Goal: Navigation & Orientation: Understand site structure

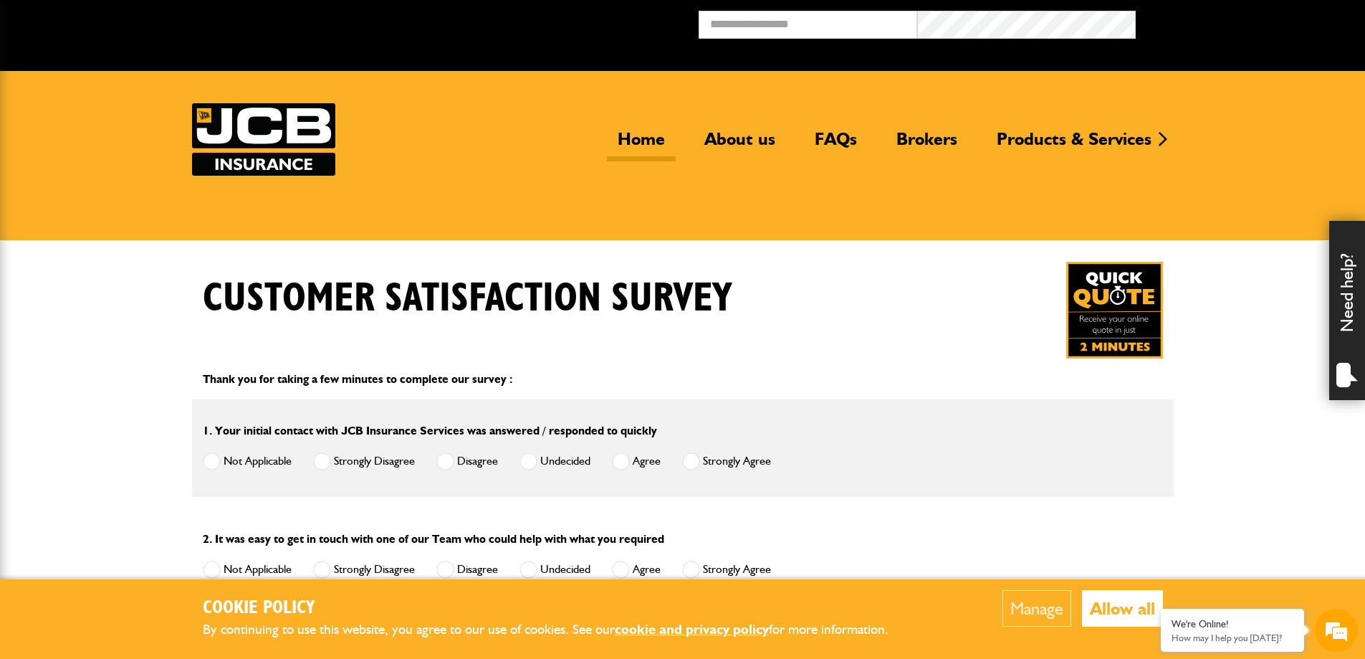
click at [645, 138] on link "Home" at bounding box center [641, 144] width 69 height 33
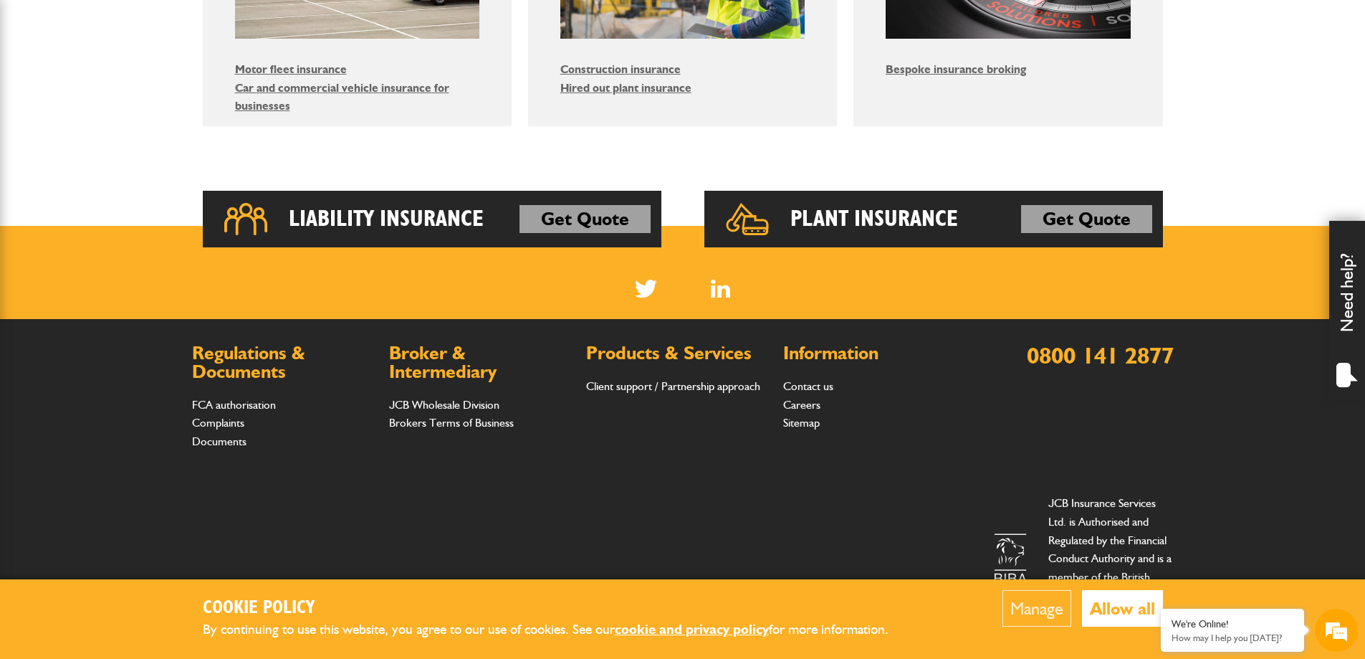
scroll to position [1029, 0]
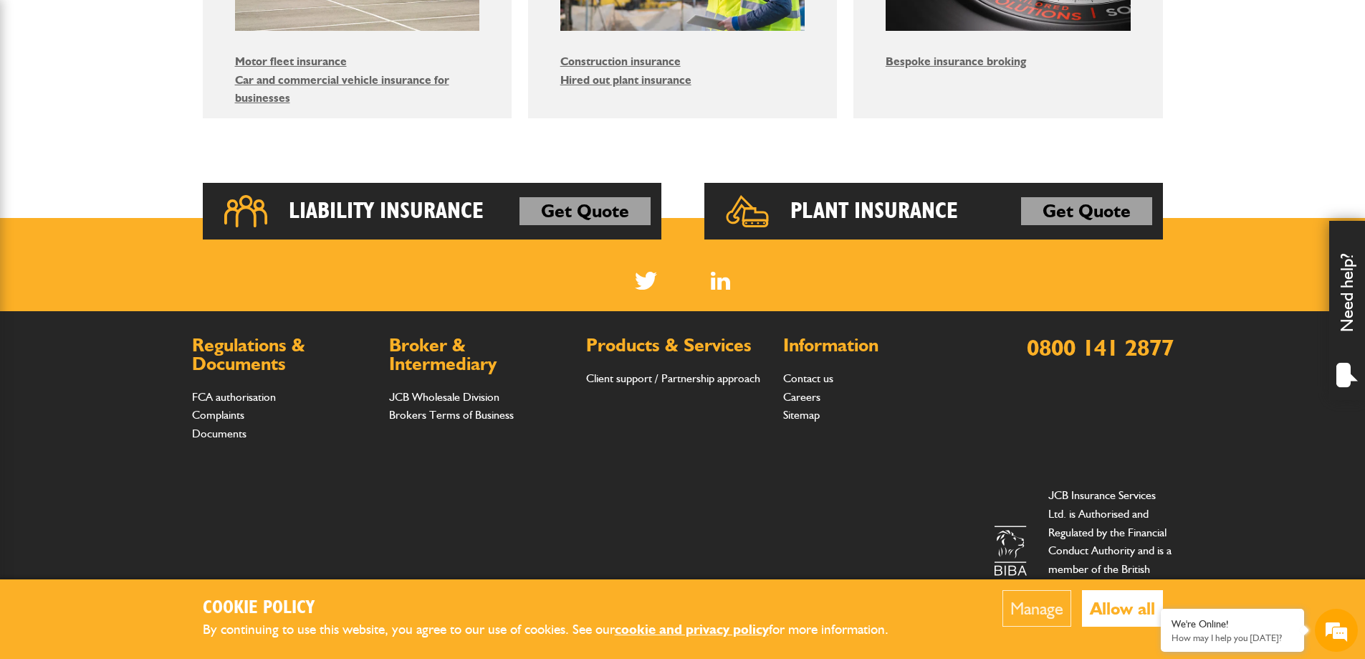
click at [1121, 610] on button "Allow all" at bounding box center [1122, 608] width 81 height 37
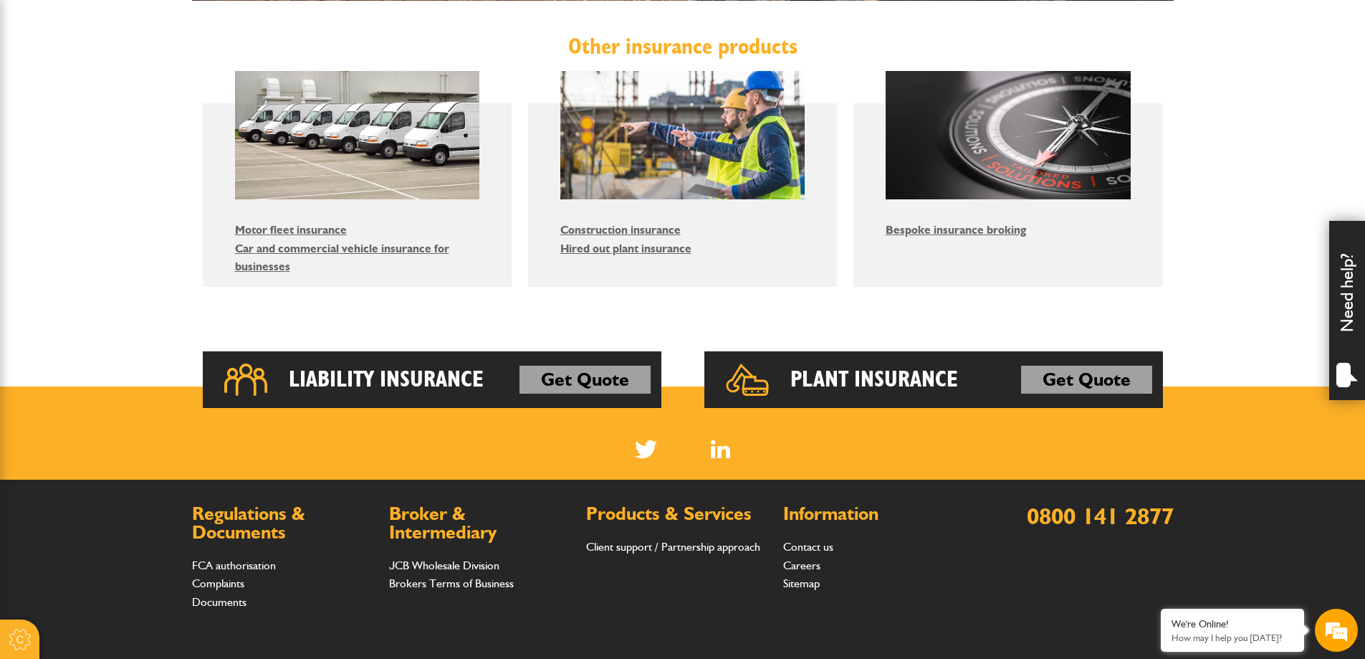
scroll to position [599, 0]
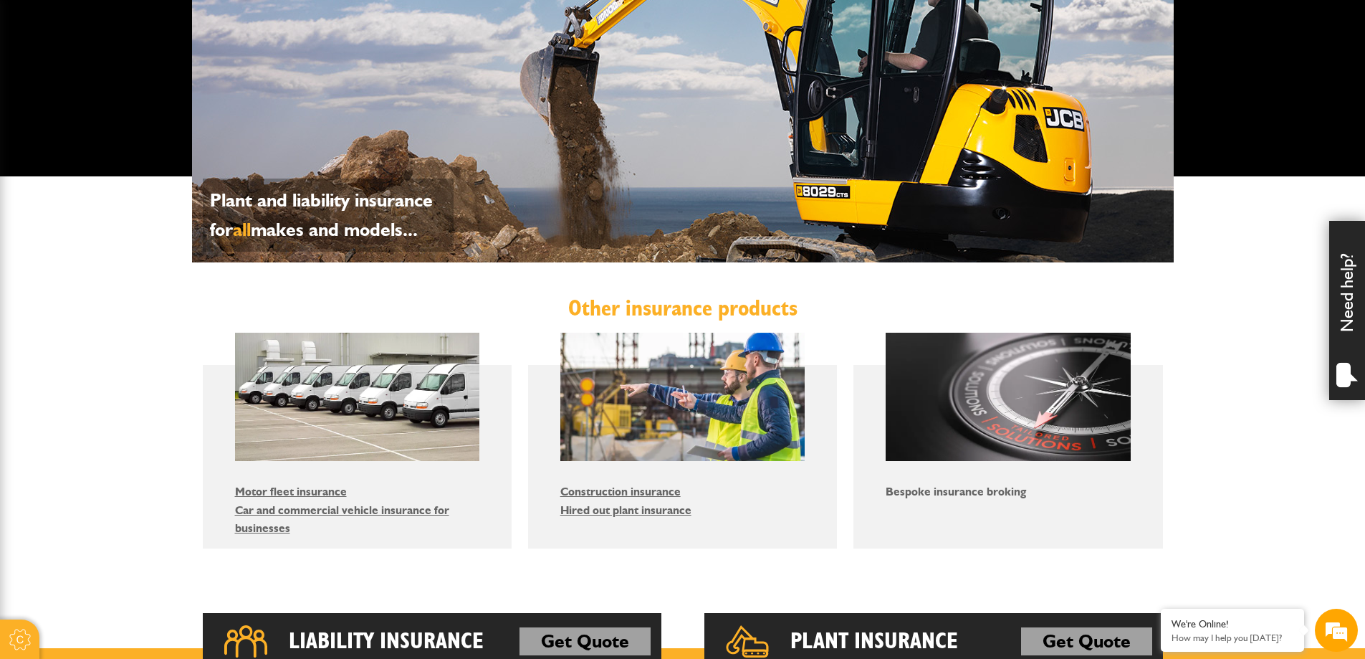
click at [988, 494] on link "Bespoke insurance broking" at bounding box center [956, 491] width 140 height 14
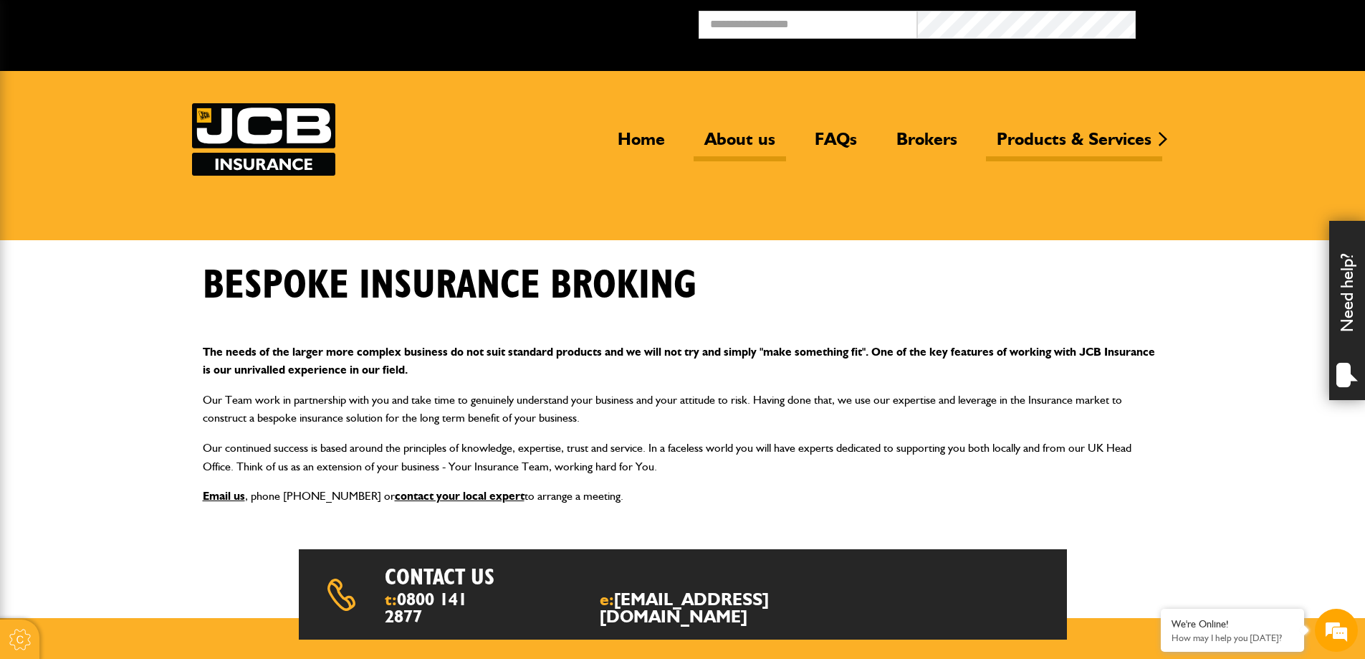
click at [728, 143] on link "About us" at bounding box center [740, 144] width 92 height 33
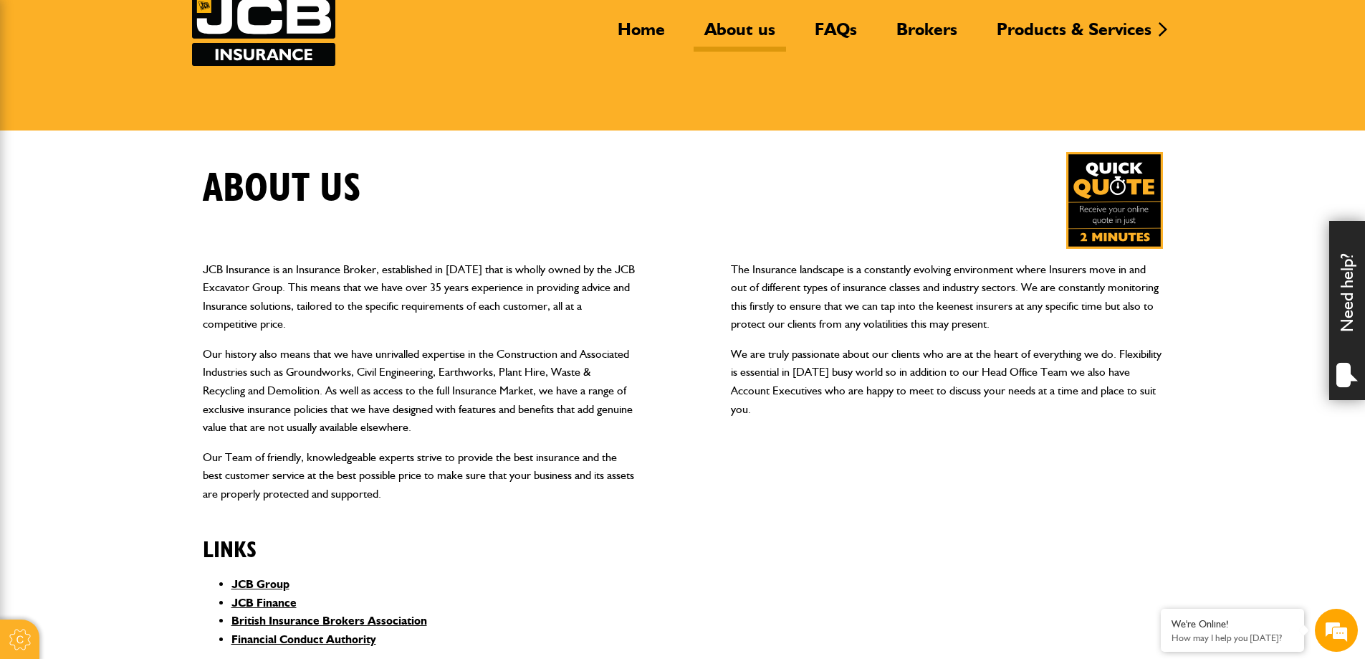
scroll to position [72, 0]
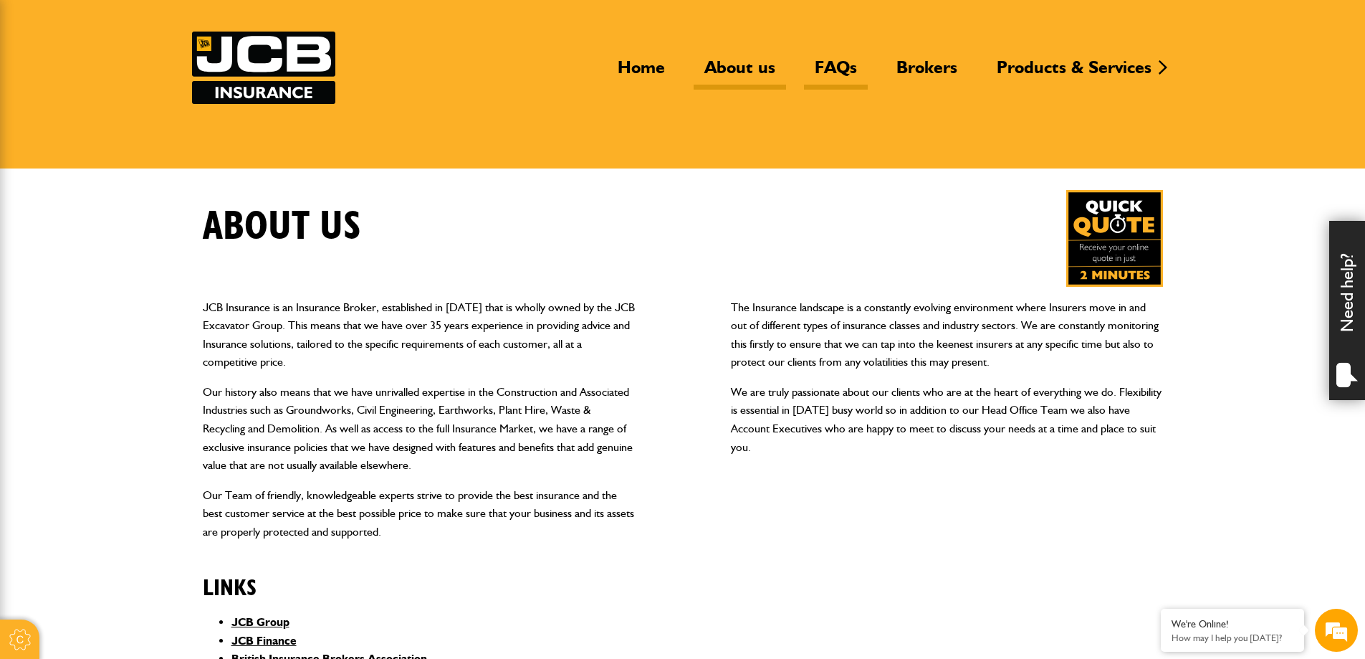
click at [836, 63] on link "FAQs" at bounding box center [836, 73] width 64 height 33
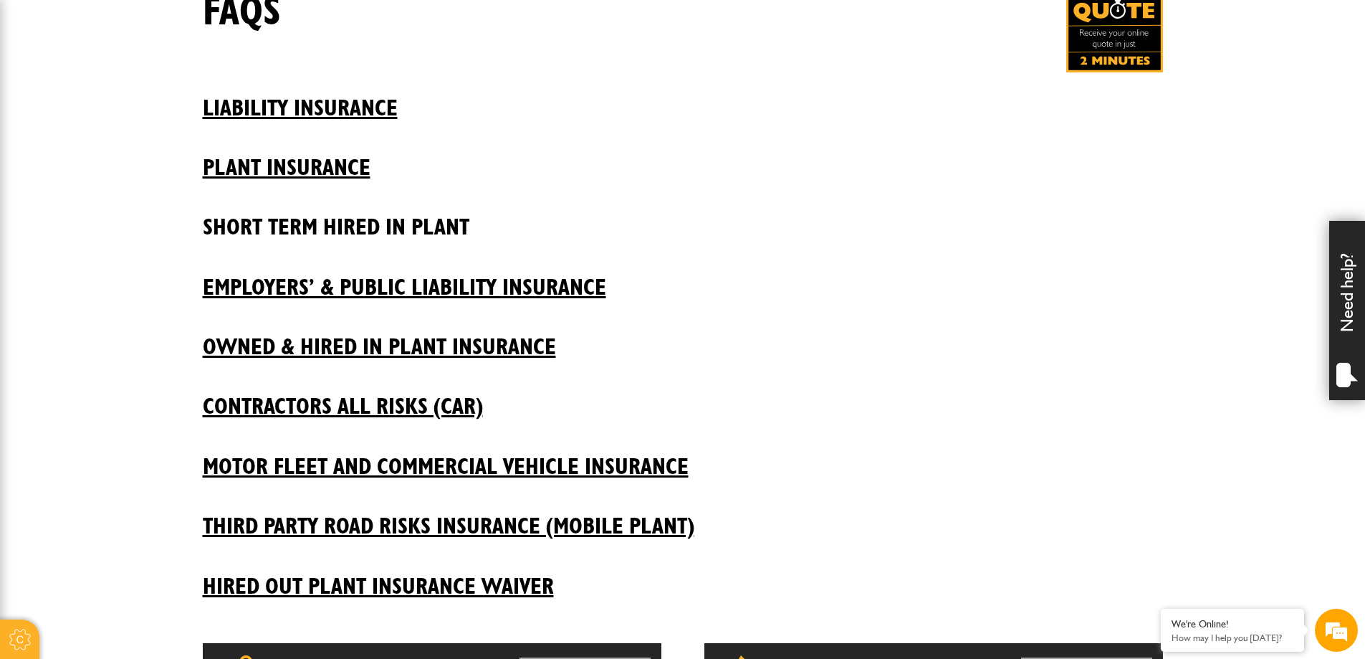
scroll to position [287, 0]
click at [481, 583] on h2 "Hired Out Plant Insurance Waiver" at bounding box center [683, 574] width 960 height 49
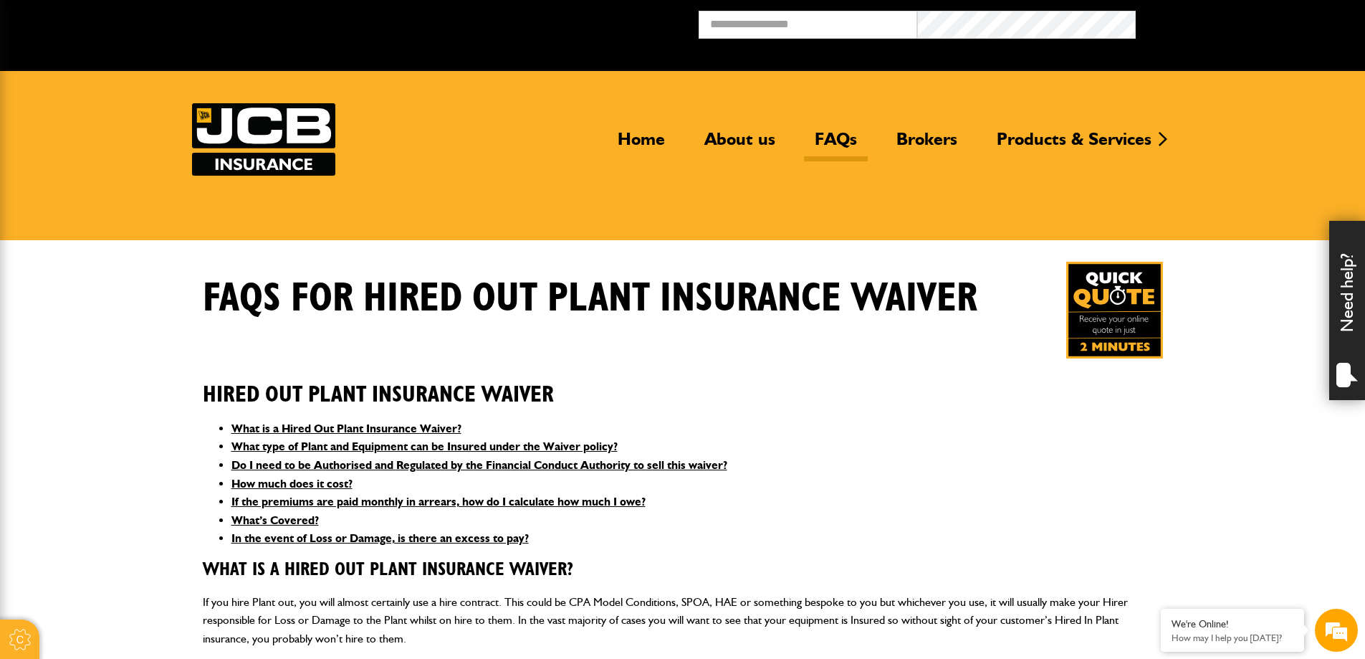
click at [837, 143] on link "FAQs" at bounding box center [836, 144] width 64 height 33
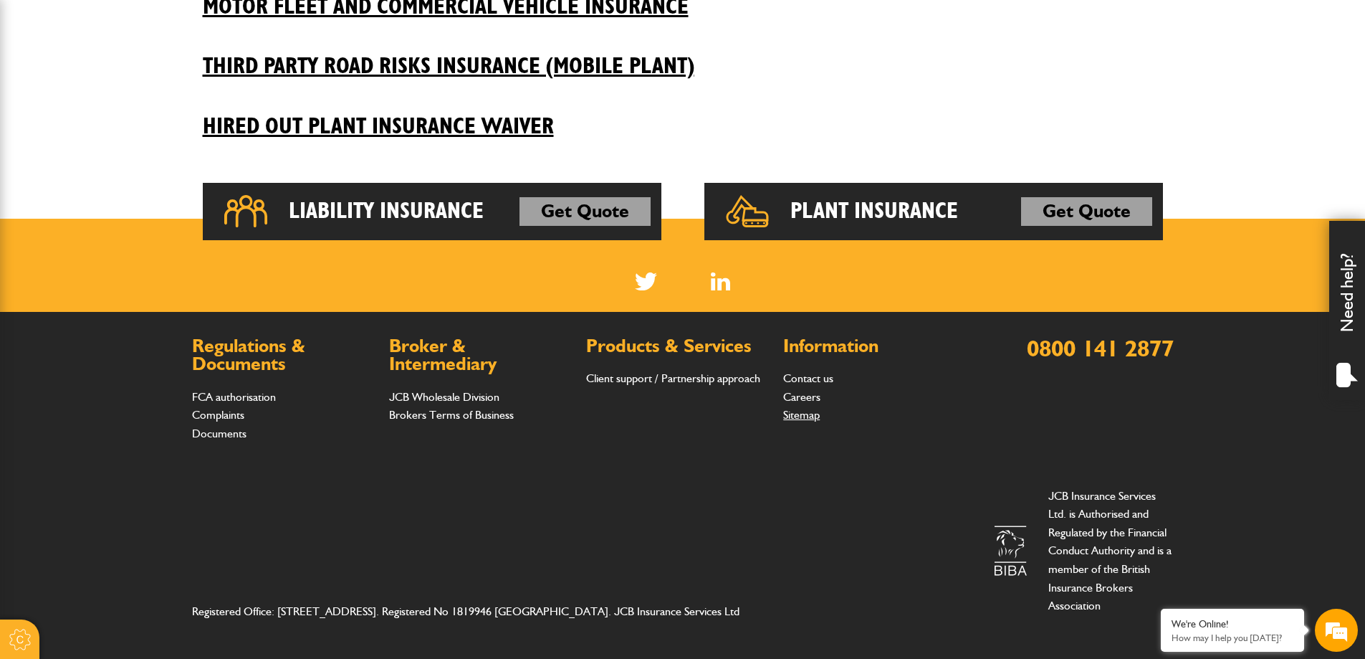
click at [795, 417] on link "Sitemap" at bounding box center [801, 415] width 37 height 14
